Goal: Information Seeking & Learning: Compare options

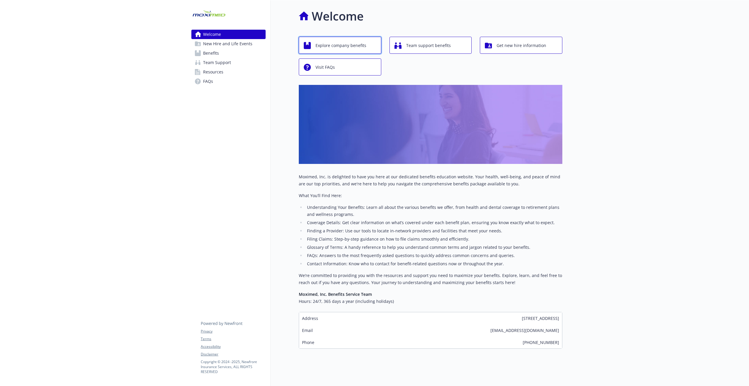
click at [363, 48] on span "Explore company benefits" at bounding box center [341, 45] width 51 height 11
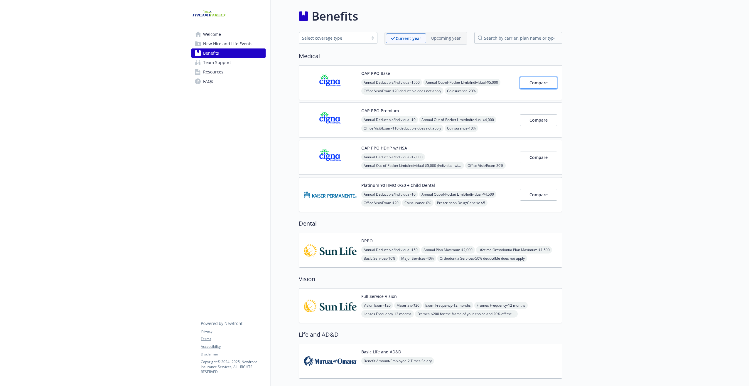
click at [532, 85] on span "Compare" at bounding box center [539, 83] width 18 height 6
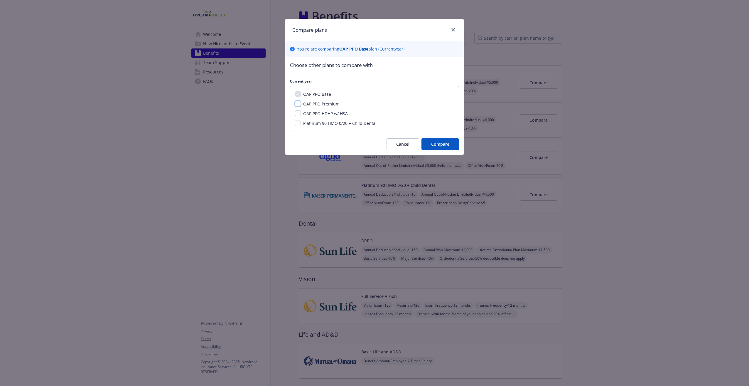
click at [300, 103] on input "OAP PPO Premium" at bounding box center [298, 104] width 6 height 6
checkbox input "true"
click at [446, 146] on span "Compare" at bounding box center [440, 144] width 18 height 6
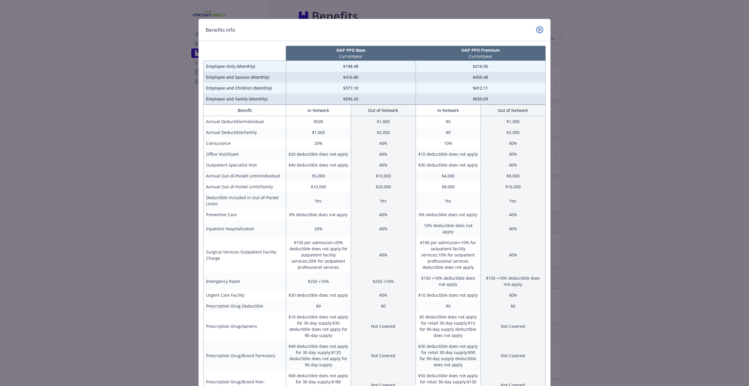
click at [538, 30] on icon "close" at bounding box center [540, 30] width 4 height 4
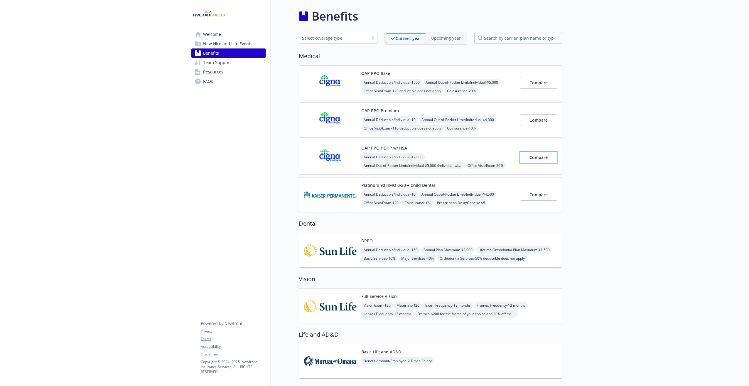
click at [544, 157] on span "Compare" at bounding box center [539, 157] width 18 height 6
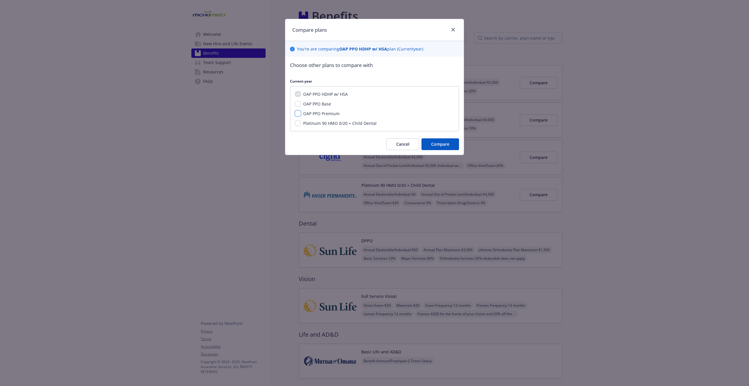
click at [298, 111] on input "OAP PPO Premium" at bounding box center [298, 113] width 6 height 6
checkbox input "true"
click at [439, 141] on button "Compare" at bounding box center [441, 144] width 38 height 12
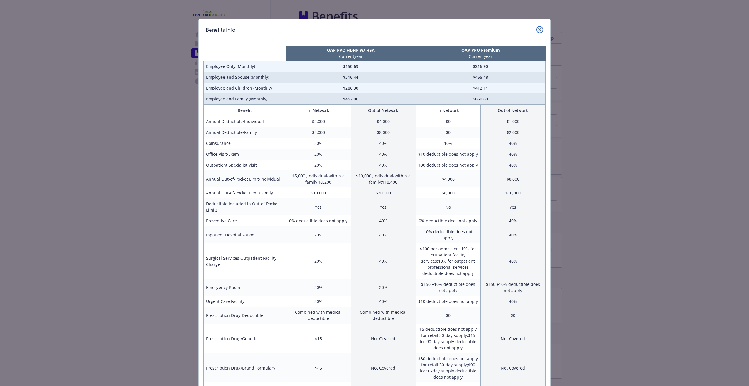
click at [538, 30] on icon "close" at bounding box center [540, 30] width 4 height 4
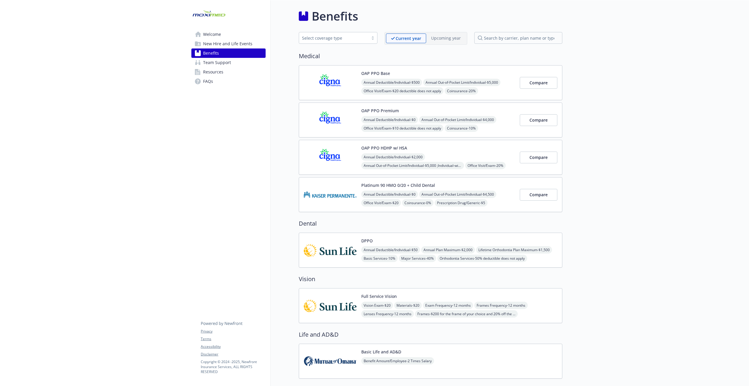
click at [211, 33] on span "Welcome" at bounding box center [212, 34] width 18 height 9
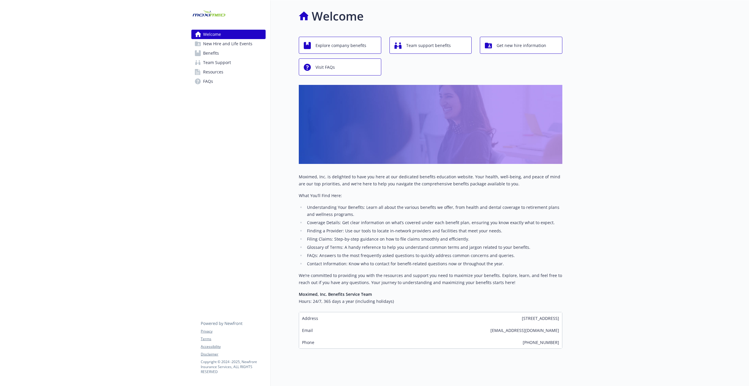
click at [155, 42] on div at bounding box center [93, 195] width 187 height 391
